Goal: Task Accomplishment & Management: Use online tool/utility

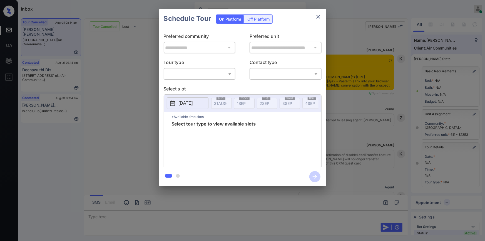
scroll to position [1907, 0]
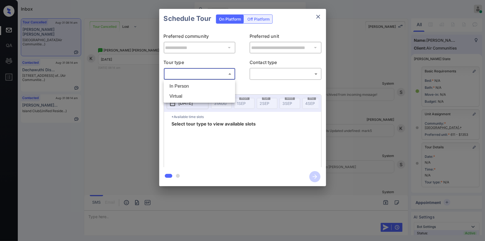
click at [183, 75] on body "Inbox Jiro Alonzo Online Set yourself offline Set yourself on break Profile Swi…" at bounding box center [242, 120] width 485 height 241
click at [182, 81] on li "In Person" at bounding box center [199, 86] width 69 height 10
type input "********"
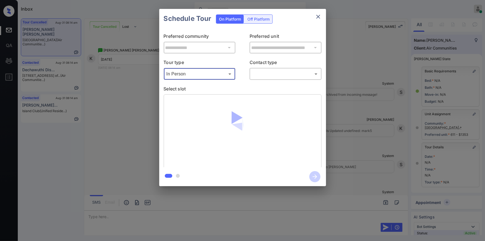
click at [278, 70] on body "Inbox Jiro Alonzo Online Set yourself offline Set yourself on break Profile Swi…" at bounding box center [242, 120] width 485 height 241
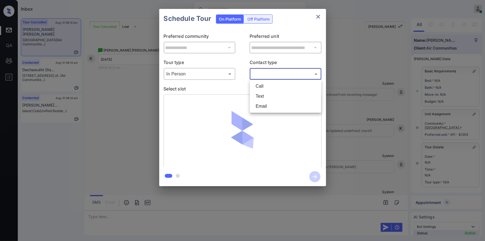
click at [276, 92] on li "Text" at bounding box center [285, 96] width 69 height 10
type input "****"
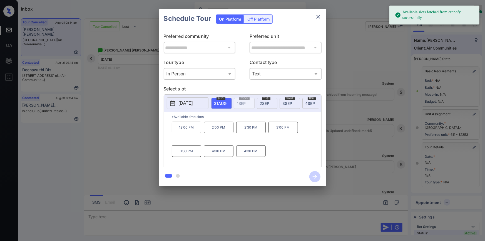
click at [268, 103] on span "2 SEP" at bounding box center [265, 103] width 10 height 5
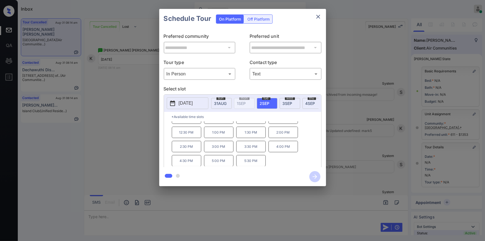
scroll to position [0, 0]
click at [121, 126] on div "**********" at bounding box center [242, 97] width 485 height 195
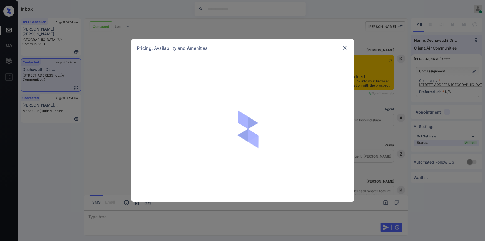
scroll to position [393, 0]
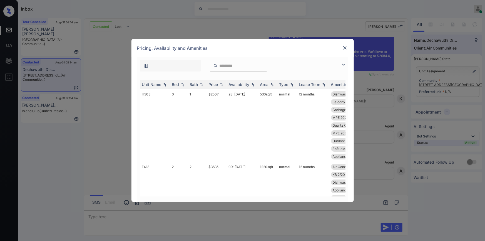
click at [231, 66] on input "search" at bounding box center [242, 65] width 46 height 5
paste input "****"
type input "*"
click at [345, 48] on img at bounding box center [345, 48] width 6 height 6
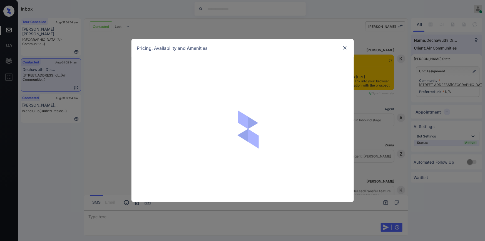
scroll to position [393, 0]
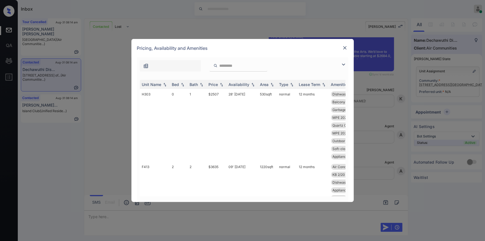
click at [342, 64] on img at bounding box center [343, 64] width 7 height 7
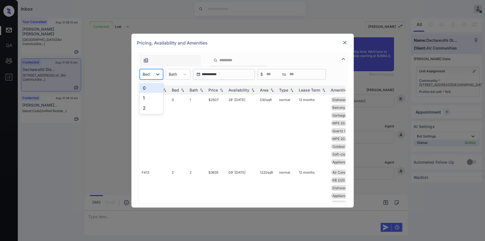
click at [157, 73] on icon at bounding box center [158, 74] width 6 height 6
click at [155, 98] on div "1" at bounding box center [151, 98] width 23 height 10
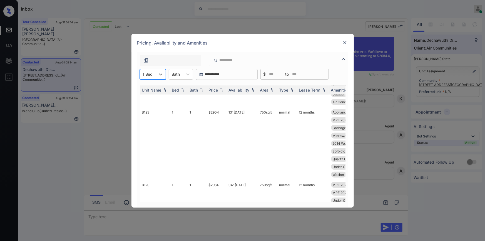
scroll to position [0, 0]
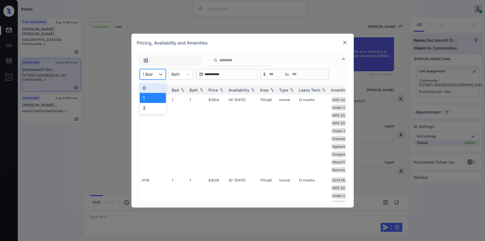
click at [154, 74] on div "1 Bed" at bounding box center [148, 74] width 16 height 8
click at [149, 87] on div "0" at bounding box center [153, 88] width 26 height 10
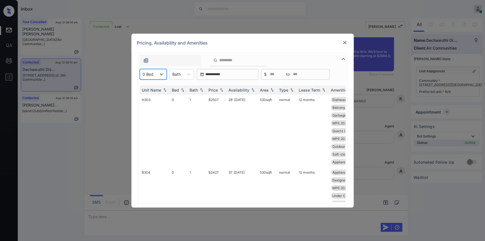
click at [344, 42] on img at bounding box center [345, 43] width 6 height 6
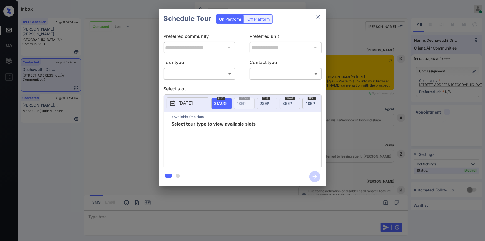
scroll to position [1288, 0]
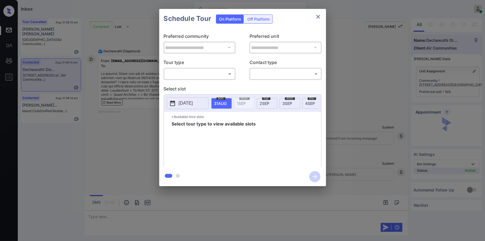
click at [184, 76] on body "Inbox [PERSON_NAME] Online Set yourself offline Set yourself on break Profile S…" at bounding box center [242, 120] width 485 height 241
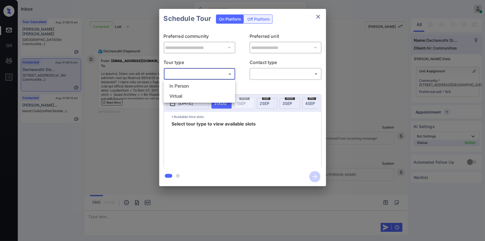
drag, startPoint x: 181, startPoint y: 97, endPoint x: 256, endPoint y: 95, distance: 75.1
click at [181, 97] on li "Virtual" at bounding box center [199, 96] width 69 height 10
type input "*******"
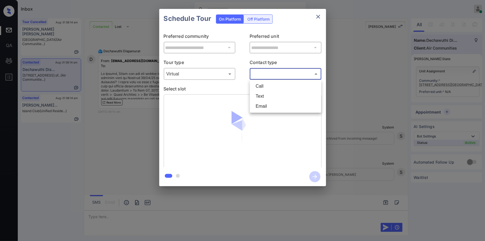
click at [277, 74] on body "Inbox Jiro Alonzo Online Set yourself offline Set yourself on break Profile Swi…" at bounding box center [242, 120] width 485 height 241
click at [269, 97] on li "Text" at bounding box center [285, 96] width 69 height 10
type input "****"
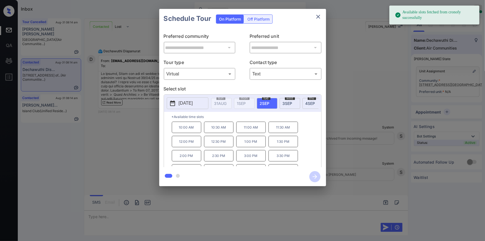
click at [133, 143] on div "**********" at bounding box center [242, 97] width 485 height 195
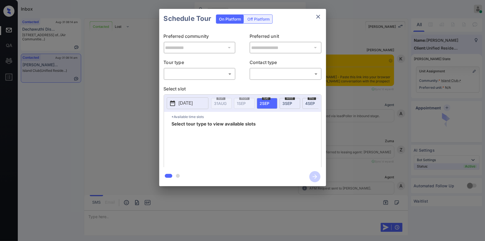
scroll to position [498, 0]
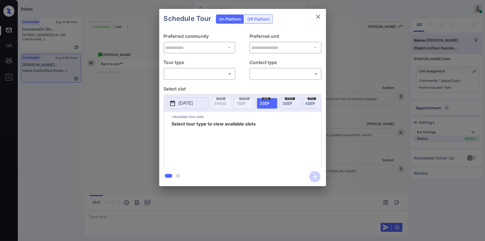
click at [197, 78] on div "​ ​" at bounding box center [200, 74] width 72 height 12
click at [187, 76] on body "Inbox Jiro Alonzo Online Set yourself offline Set yourself on break Profile Swi…" at bounding box center [242, 120] width 485 height 241
click at [136, 97] on div at bounding box center [242, 120] width 485 height 241
click at [369, 149] on div "**********" at bounding box center [242, 97] width 485 height 195
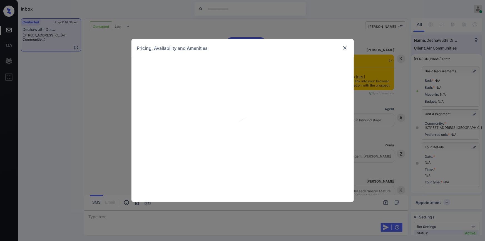
scroll to position [1739, 0]
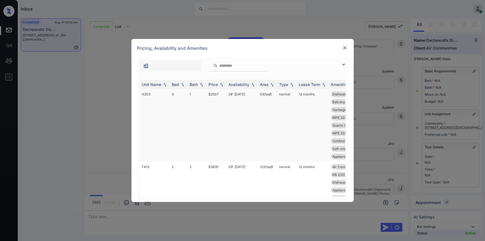
click at [214, 93] on td "$2507" at bounding box center [217, 125] width 20 height 73
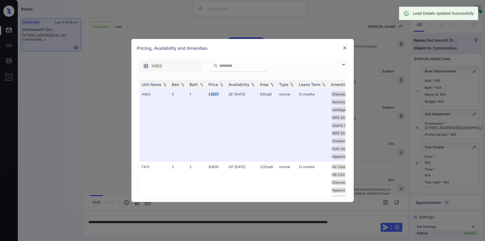
click at [345, 48] on img at bounding box center [345, 48] width 6 height 6
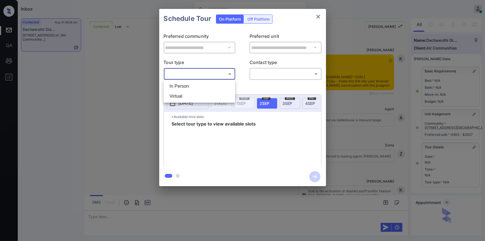
scroll to position [1817, 0]
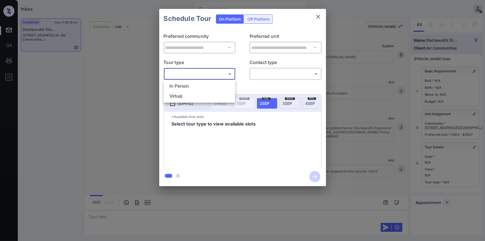
click at [190, 76] on body "Inbox [PERSON_NAME] Online Set yourself offline Set yourself on break Profile S…" at bounding box center [242, 120] width 485 height 241
drag, startPoint x: 181, startPoint y: 95, endPoint x: 275, endPoint y: 81, distance: 94.7
click at [183, 95] on li "Virtual" at bounding box center [199, 96] width 69 height 10
type input "*******"
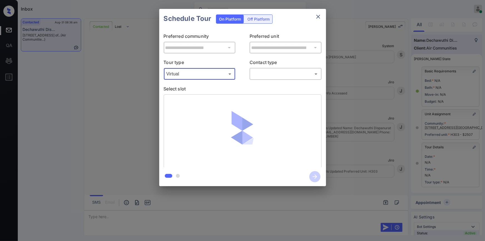
click at [276, 74] on body "Inbox Jiro Alonzo Online Set yourself offline Set yourself on break Profile Swi…" at bounding box center [242, 120] width 485 height 241
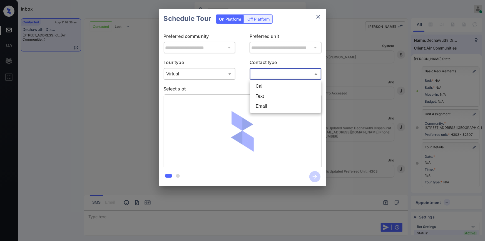
click at [264, 104] on li "Email" at bounding box center [285, 106] width 69 height 10
type input "*****"
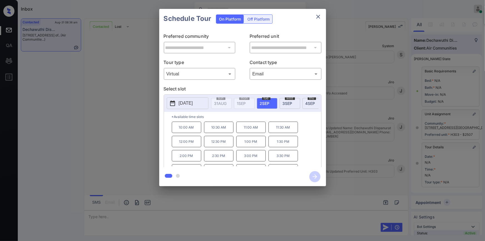
click at [194, 129] on p "10:00 AM" at bounding box center [186, 126] width 29 height 11
click at [313, 174] on icon "button" at bounding box center [314, 176] width 11 height 11
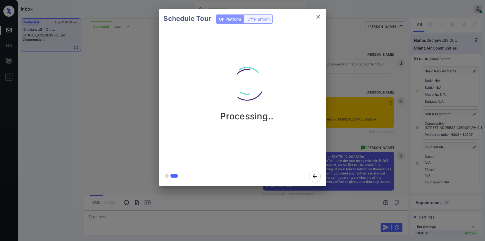
scroll to position [2006, 0]
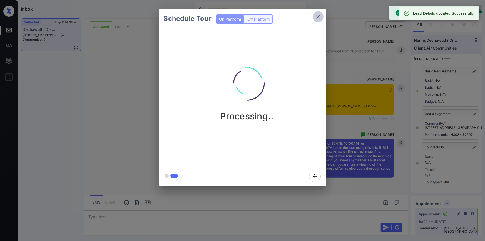
click at [317, 15] on icon "close" at bounding box center [318, 16] width 7 height 7
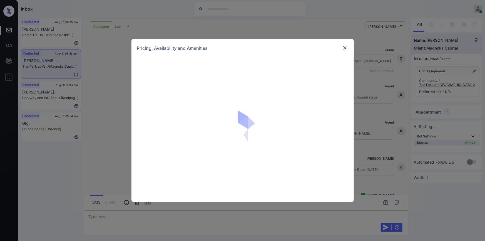
scroll to position [243, 0]
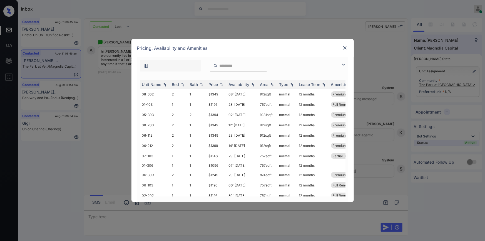
click at [342, 63] on img at bounding box center [343, 64] width 7 height 7
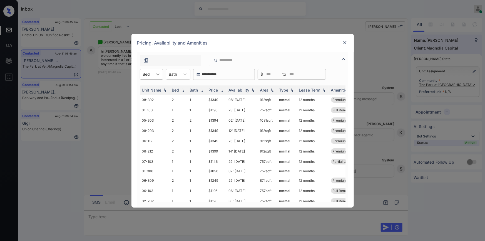
click at [159, 75] on icon at bounding box center [158, 74] width 6 height 6
click at [150, 88] on div "1" at bounding box center [151, 88] width 23 height 10
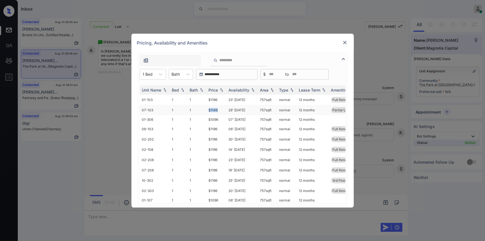
drag, startPoint x: 206, startPoint y: 110, endPoint x: 219, endPoint y: 109, distance: 13.2
click at [219, 109] on td "$1146" at bounding box center [217, 110] width 20 height 10
drag, startPoint x: 210, startPoint y: 118, endPoint x: 221, endPoint y: 116, distance: 10.9
click at [221, 116] on td "$1096" at bounding box center [217, 119] width 20 height 9
drag, startPoint x: 207, startPoint y: 119, endPoint x: 218, endPoint y: 118, distance: 10.9
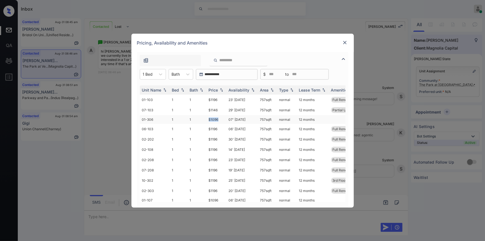
click at [218, 118] on td "$1096" at bounding box center [217, 119] width 20 height 9
copy td "$1096"
click at [215, 119] on td "$1096" at bounding box center [217, 119] width 20 height 9
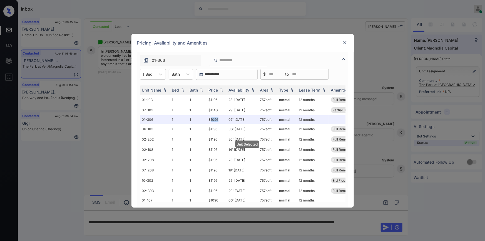
click at [344, 43] on img at bounding box center [345, 43] width 6 height 6
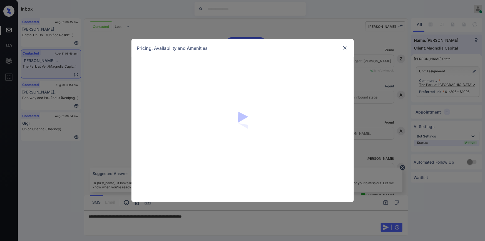
scroll to position [243, 0]
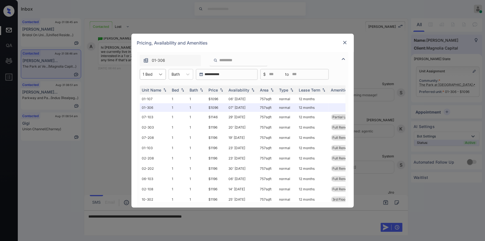
click at [159, 76] on icon at bounding box center [161, 74] width 6 height 6
click at [151, 98] on div "2" at bounding box center [153, 98] width 26 height 10
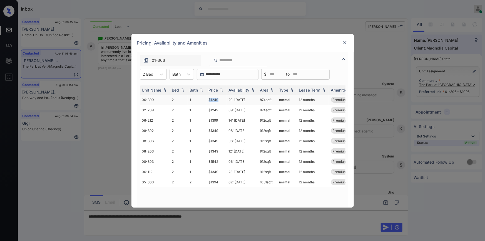
drag, startPoint x: 209, startPoint y: 97, endPoint x: 224, endPoint y: 98, distance: 14.5
click at [224, 98] on td "$1249" at bounding box center [217, 100] width 20 height 10
copy td "$1249"
click at [344, 41] on img at bounding box center [345, 43] width 6 height 6
